Goal: Task Accomplishment & Management: Manage account settings

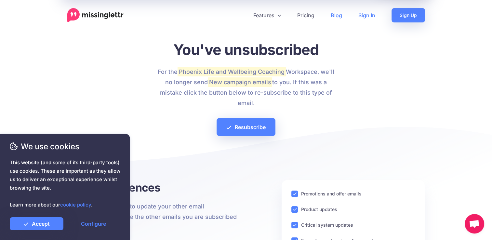
click at [367, 16] on link "Sign In" at bounding box center [366, 15] width 33 height 14
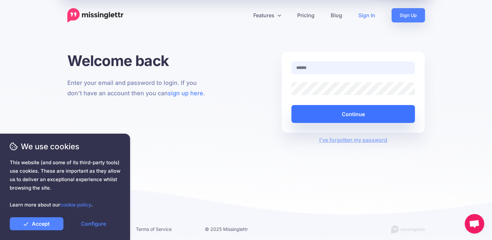
type input "**********"
click at [338, 118] on button "Continue" at bounding box center [353, 114] width 124 height 18
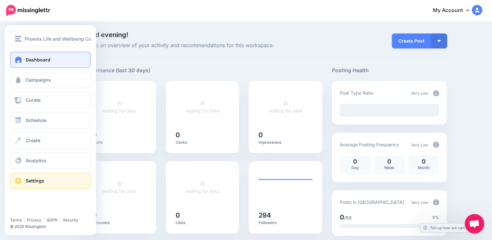
click at [19, 182] on span at bounding box center [18, 180] width 8 height 6
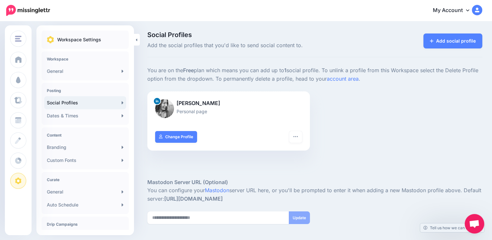
click at [469, 10] on icon at bounding box center [467, 9] width 3 height 5
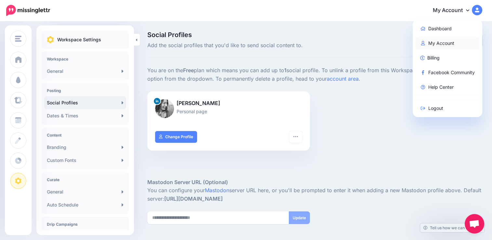
click at [446, 42] on link "My Account" at bounding box center [447, 43] width 65 height 13
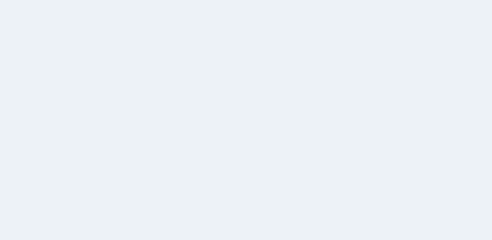
select select
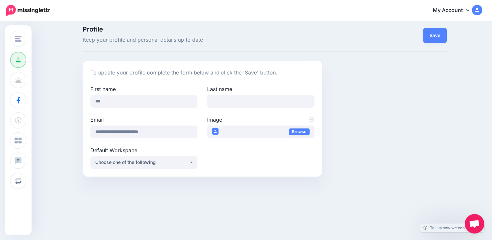
scroll to position [7, 0]
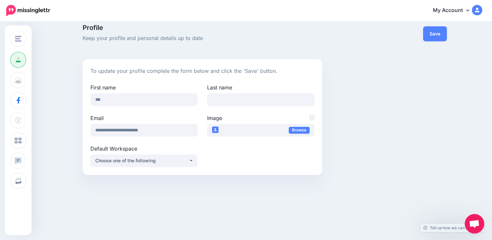
click at [481, 9] on img at bounding box center [477, 10] width 10 height 10
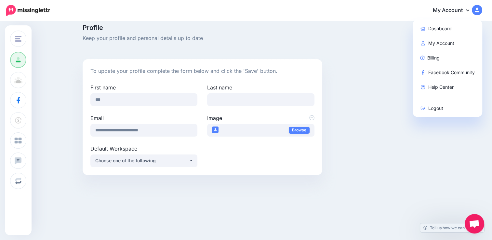
click at [188, 215] on div "Change Workspace Phoenix Life and Wellbeing… Add Workspace Profile Team Social …" at bounding box center [246, 128] width 492 height 226
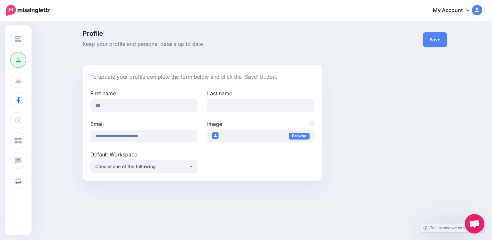
scroll to position [0, 0]
click at [469, 11] on icon at bounding box center [467, 9] width 3 height 5
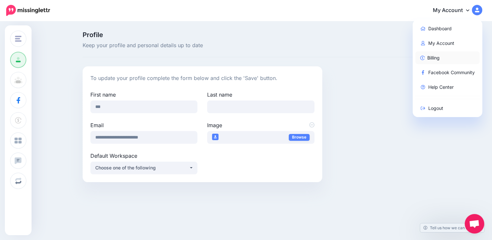
click at [428, 61] on link "Billing" at bounding box center [447, 57] width 65 height 13
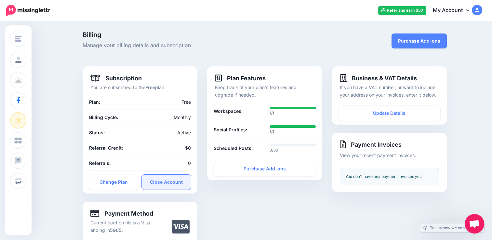
click at [166, 181] on link "Close Account" at bounding box center [166, 182] width 49 height 15
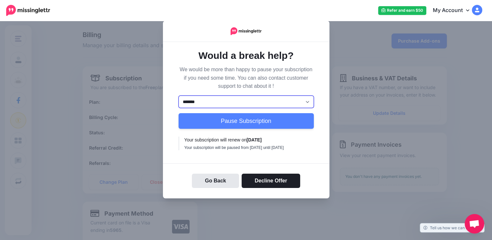
click at [198, 101] on select "******* ********" at bounding box center [245, 102] width 135 height 12
click at [182, 82] on p "We would be more than happy to pause your subscription if you need some time. Y…" at bounding box center [245, 77] width 135 height 25
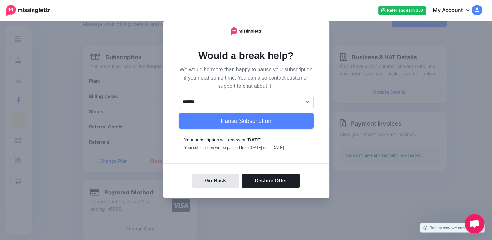
scroll to position [32, 0]
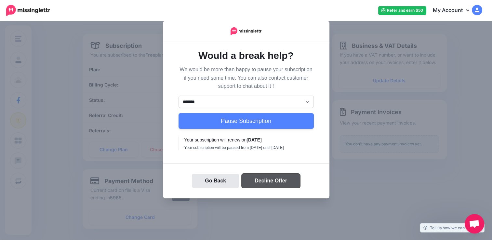
click at [256, 184] on button "Decline Offer" at bounding box center [270, 181] width 58 height 14
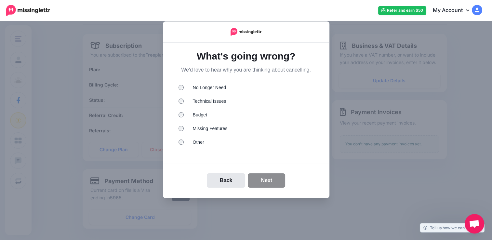
click at [193, 89] on li "No Longer Need" at bounding box center [245, 88] width 135 height 8
click at [269, 184] on button "Next" at bounding box center [266, 180] width 37 height 14
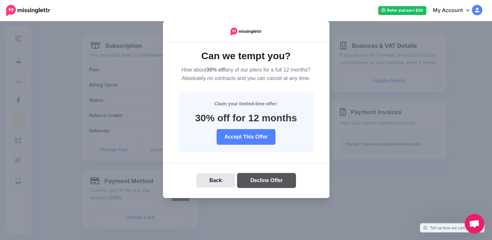
click at [257, 183] on button "Decline Offer" at bounding box center [266, 180] width 58 height 14
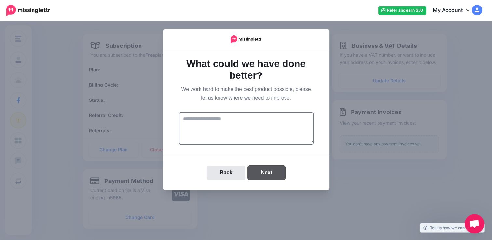
click at [262, 173] on button "Next" at bounding box center [266, 172] width 37 height 14
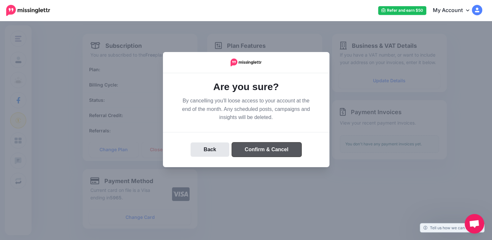
click at [264, 147] on button "Confirm & Cancel" at bounding box center [267, 149] width 70 height 14
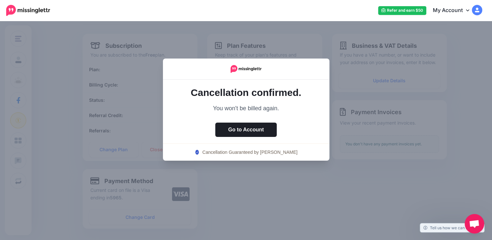
click at [455, 8] on link "My Account" at bounding box center [454, 11] width 56 height 16
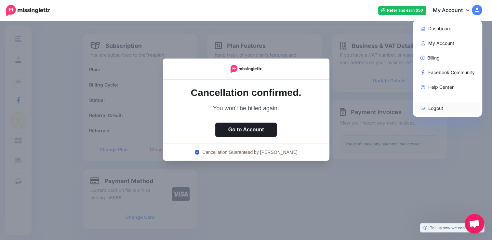
click at [426, 106] on icon at bounding box center [423, 108] width 6 height 5
